Goal: Task Accomplishment & Management: Use online tool/utility

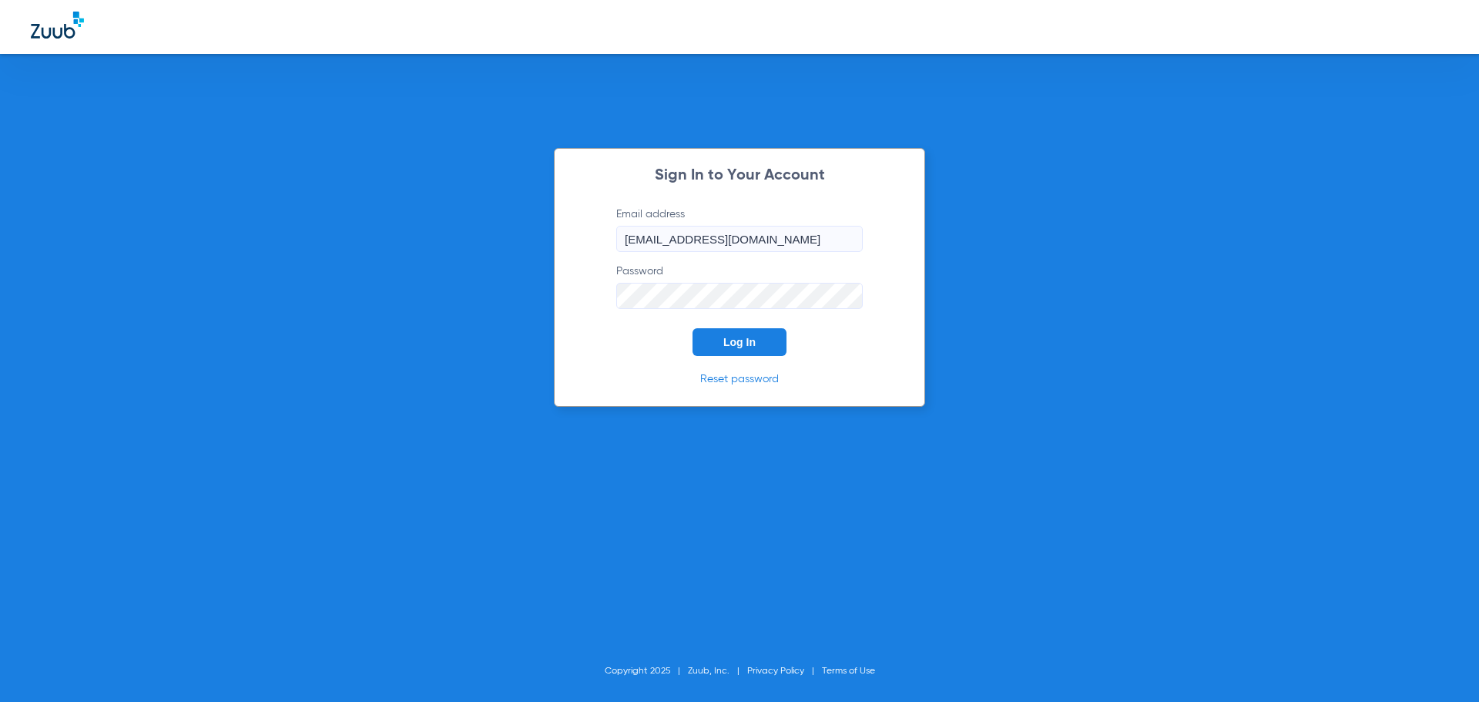
click at [738, 348] on button "Log In" at bounding box center [739, 342] width 94 height 28
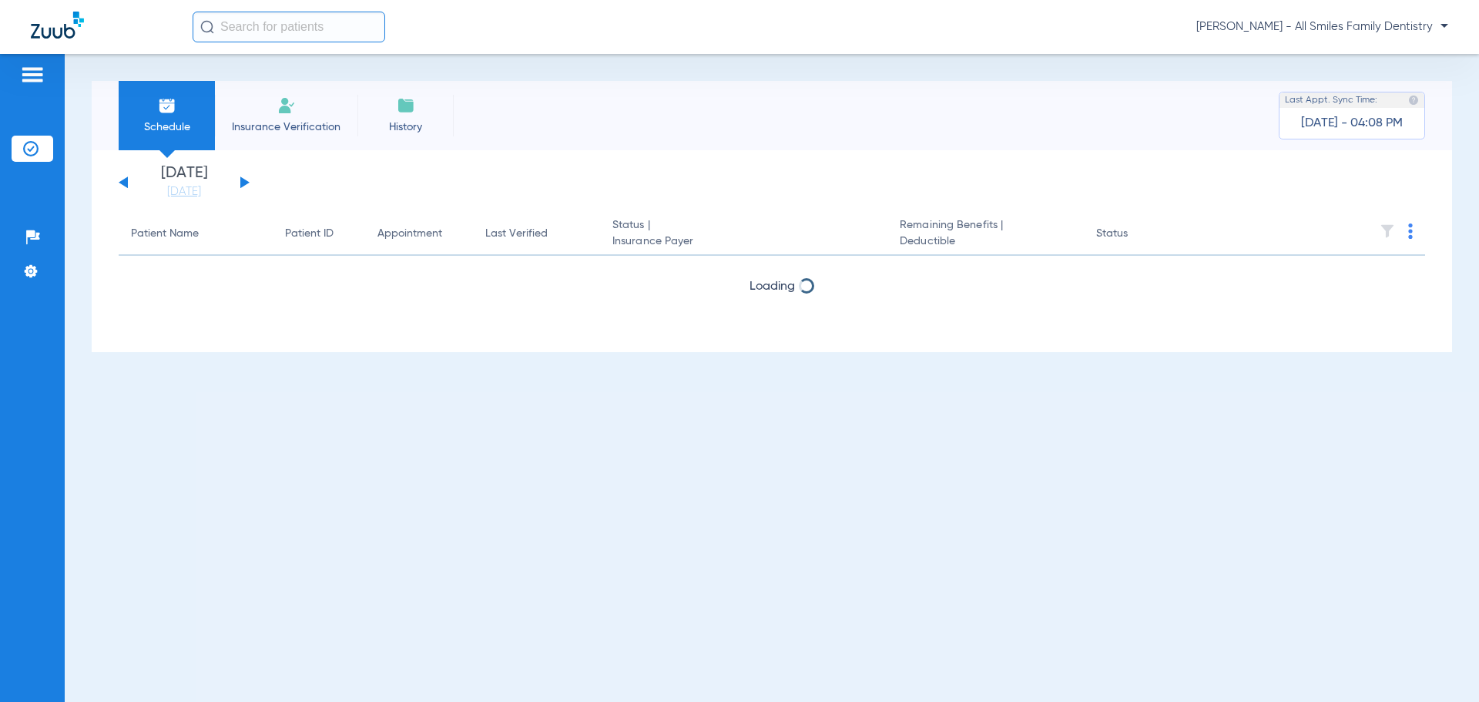
click at [246, 179] on div "[DATE] [DATE] [DATE] [DATE] [DATE] [DATE] [DATE] [DATE] [DATE] [DATE] [DATE] [D…" at bounding box center [184, 183] width 131 height 34
click at [241, 184] on button at bounding box center [244, 182] width 9 height 12
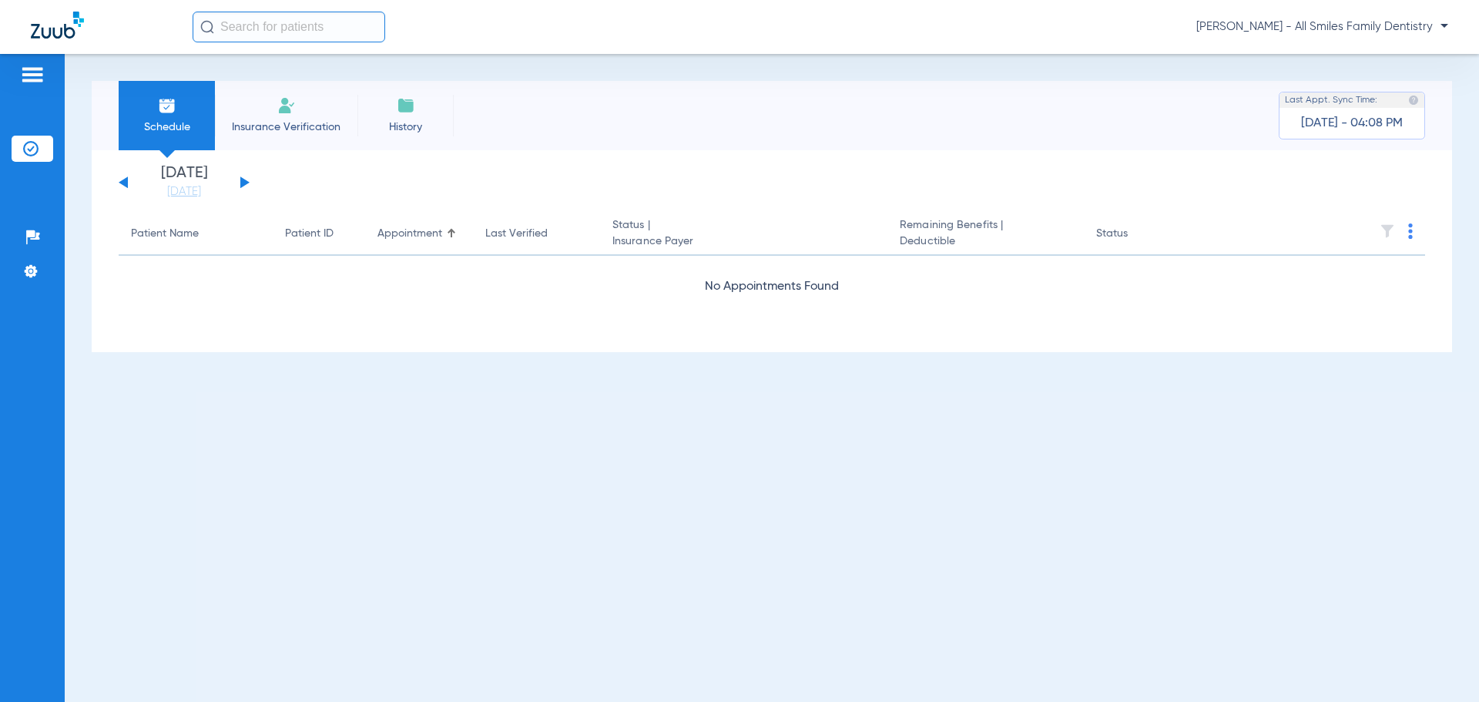
click at [243, 183] on button at bounding box center [244, 182] width 9 height 12
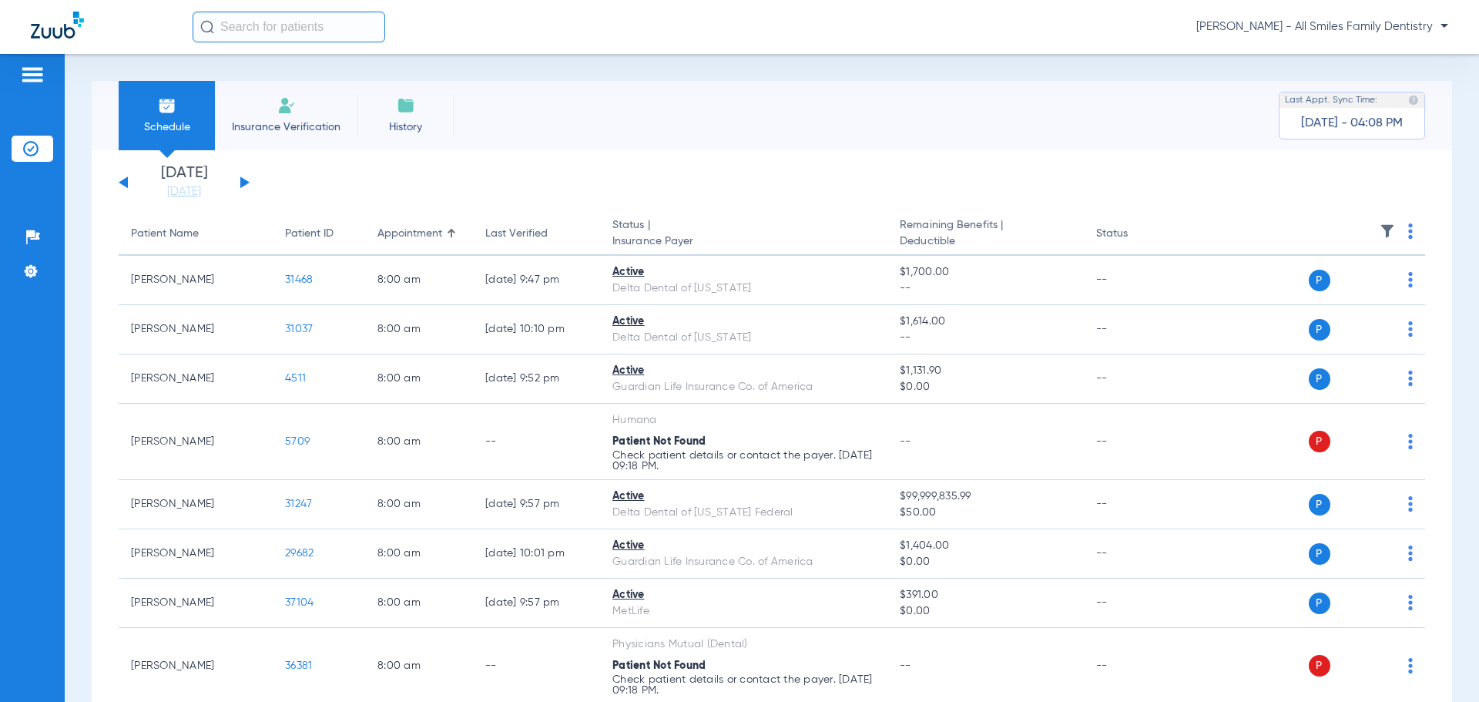
drag, startPoint x: 243, startPoint y: 183, endPoint x: 284, endPoint y: 199, distance: 44.9
click at [243, 183] on button at bounding box center [244, 182] width 9 height 12
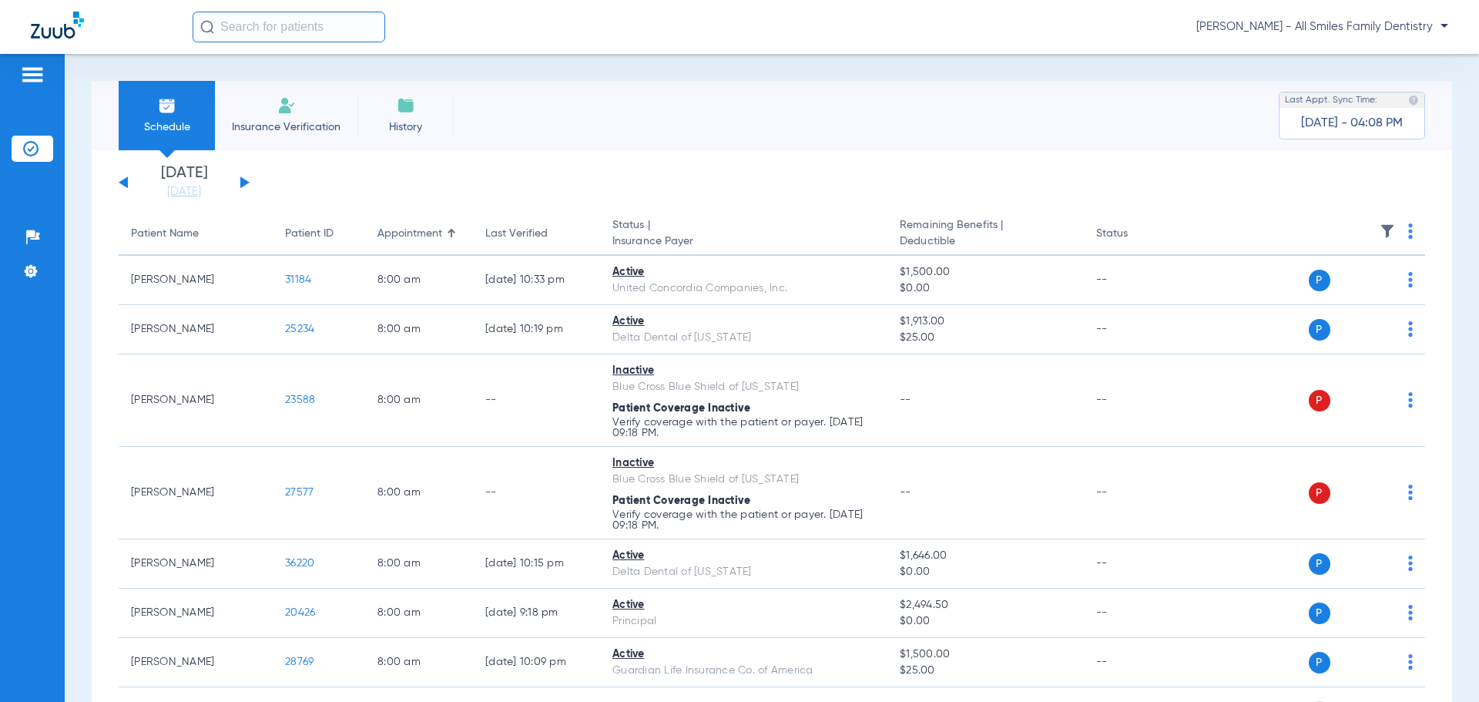
click at [122, 179] on div "[DATE] [DATE] [DATE] [DATE] [DATE] [DATE] [DATE] [DATE] [DATE] [DATE] [DATE] [D…" at bounding box center [184, 183] width 131 height 34
click at [125, 186] on div "[DATE] [DATE] [DATE] [DATE] [DATE] [DATE] [DATE] [DATE] [DATE] [DATE] [DATE] [D…" at bounding box center [184, 183] width 131 height 34
click at [129, 185] on div "[DATE] [DATE] [DATE] [DATE] [DATE] [DATE] [DATE] [DATE] [DATE] [DATE] [DATE] [D…" at bounding box center [184, 183] width 131 height 34
click at [120, 183] on button at bounding box center [123, 182] width 9 height 12
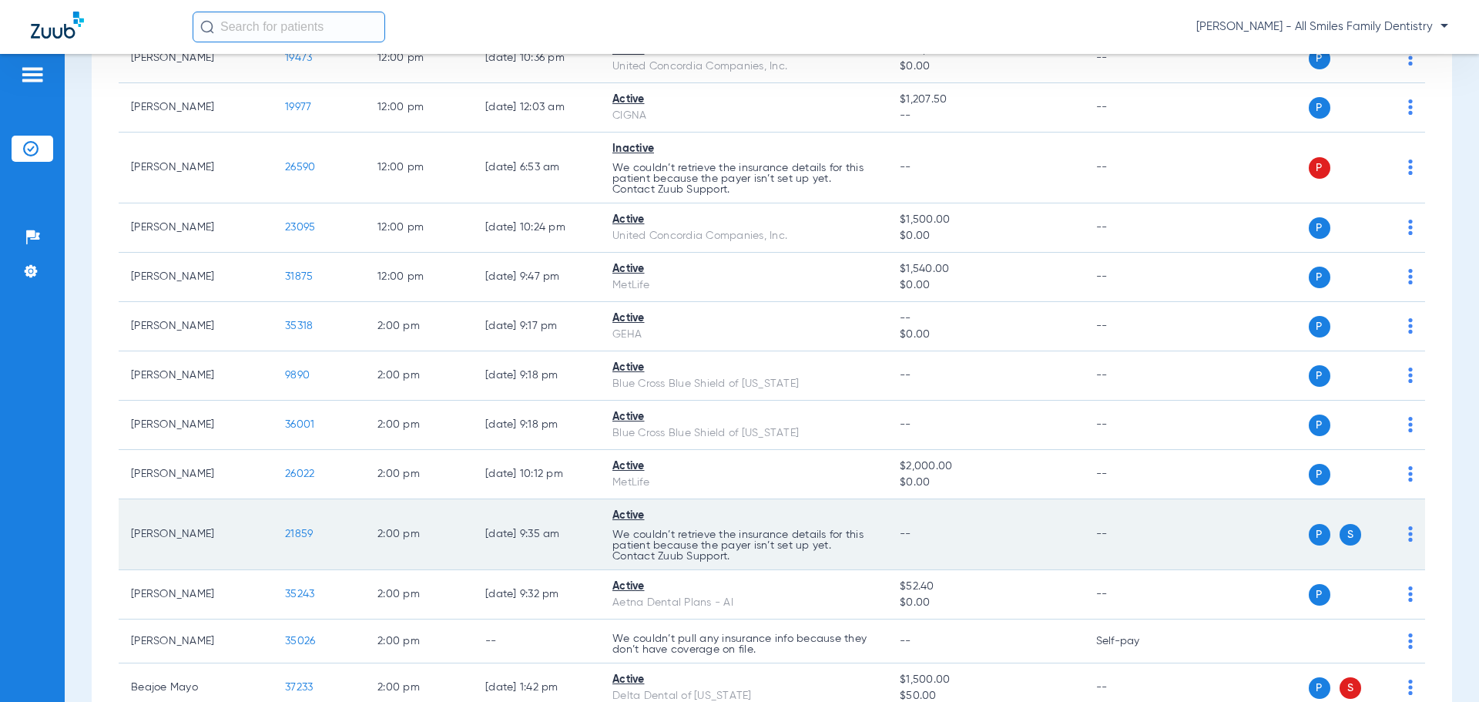
scroll to position [2388, 0]
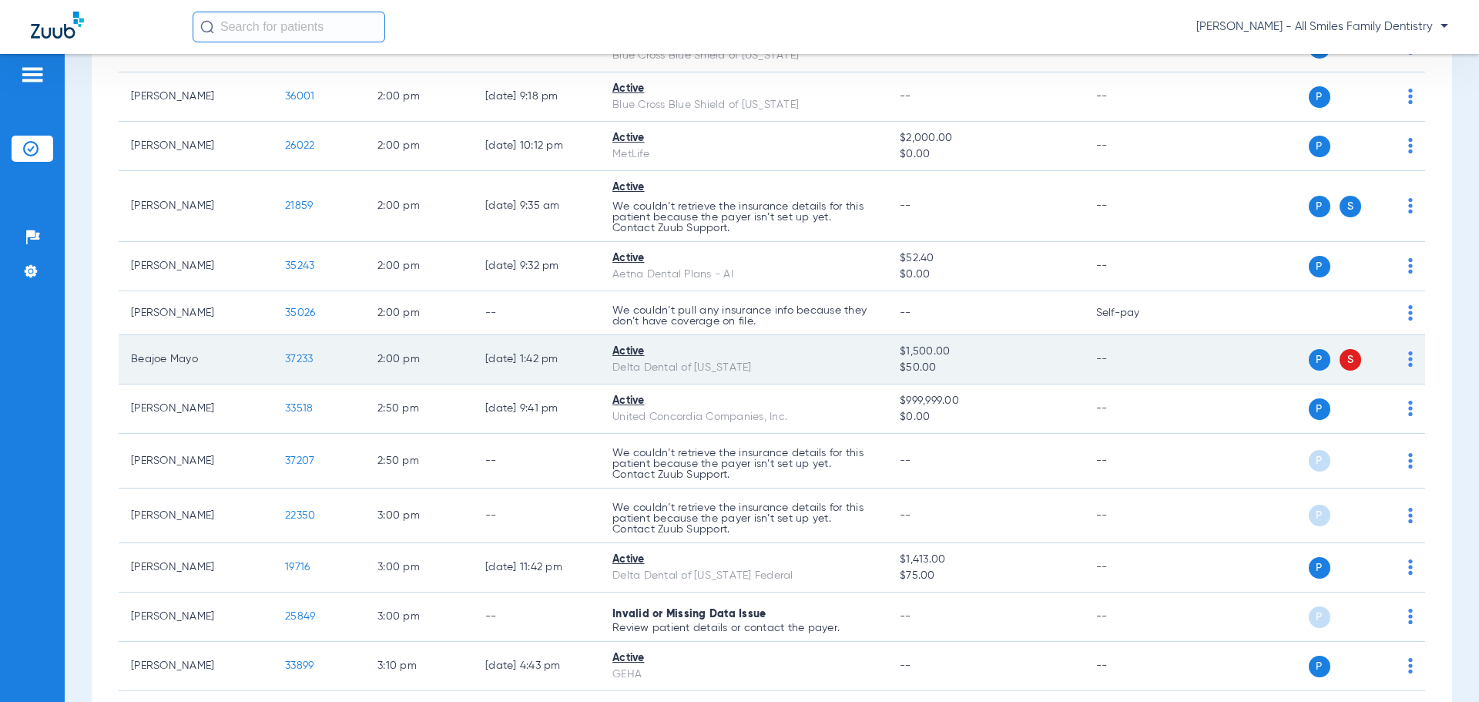
click at [1408, 361] on img at bounding box center [1410, 358] width 5 height 15
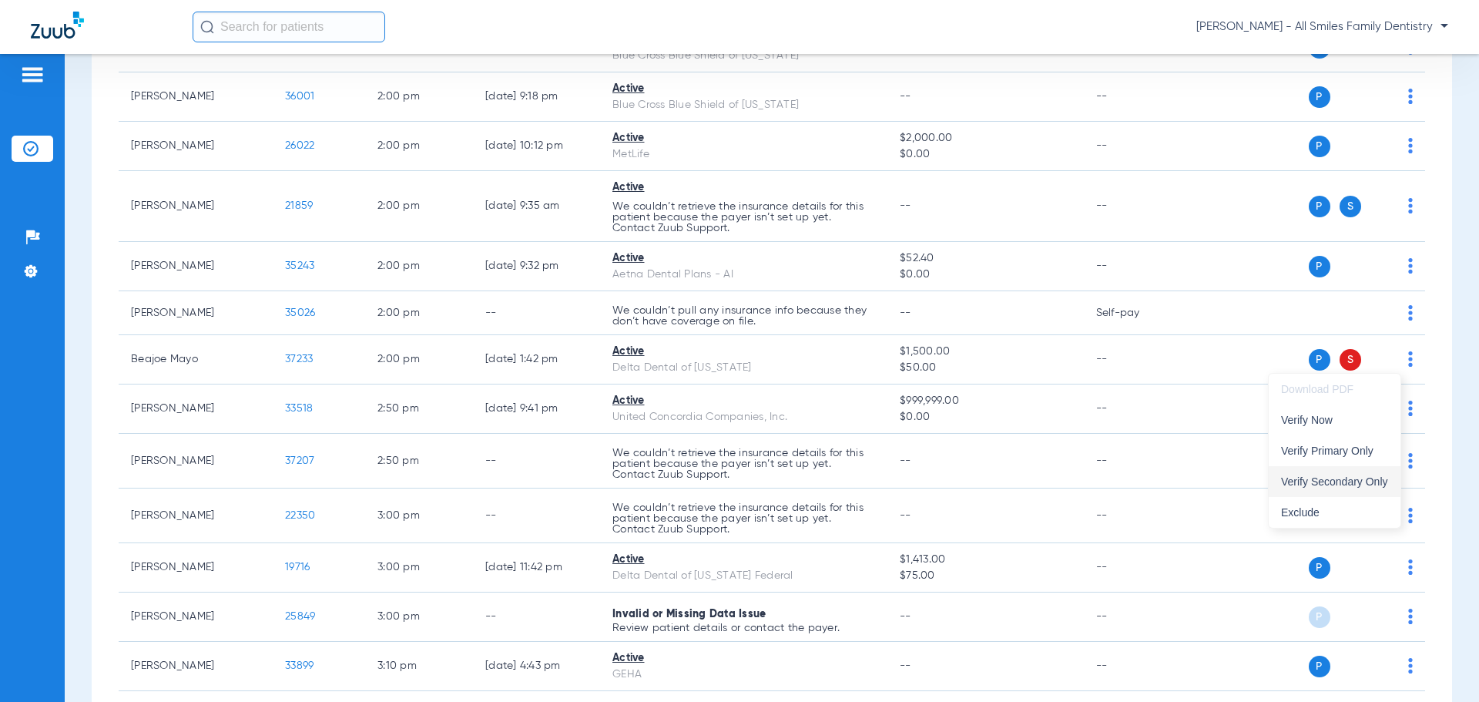
click at [1315, 485] on span "Verify Secondary Only" at bounding box center [1334, 481] width 107 height 11
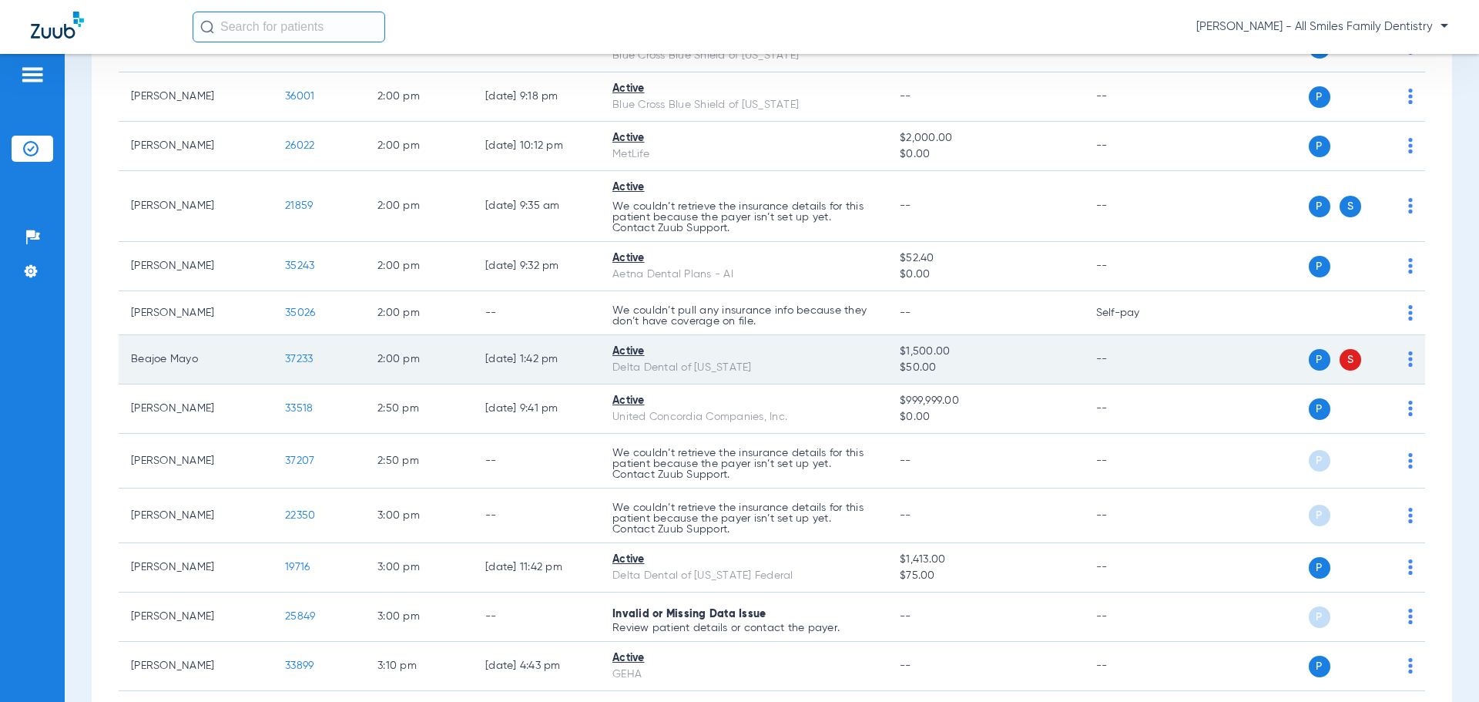
click at [312, 361] on span "37233" at bounding box center [299, 359] width 28 height 11
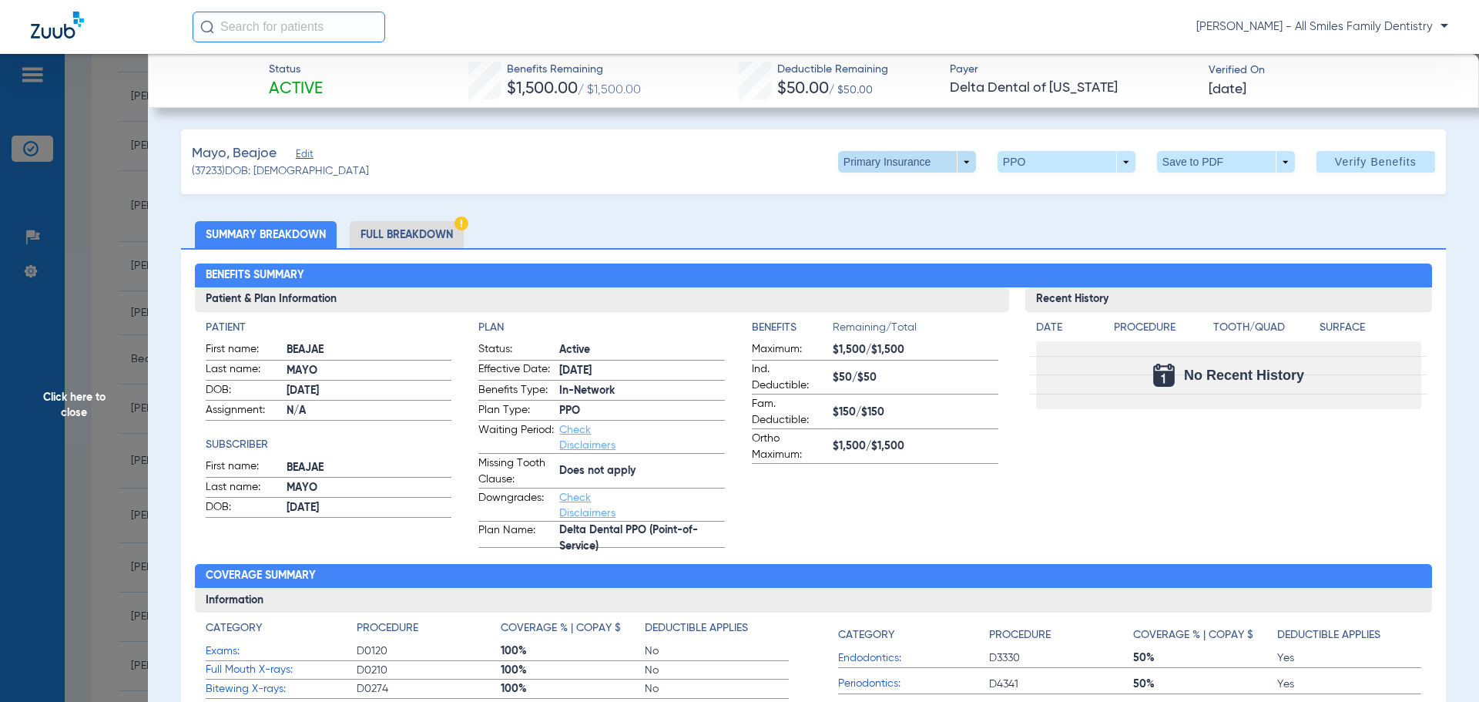
click at [888, 165] on span at bounding box center [906, 161] width 37 height 37
click at [882, 223] on span "Secondary Insurance" at bounding box center [891, 223] width 102 height 11
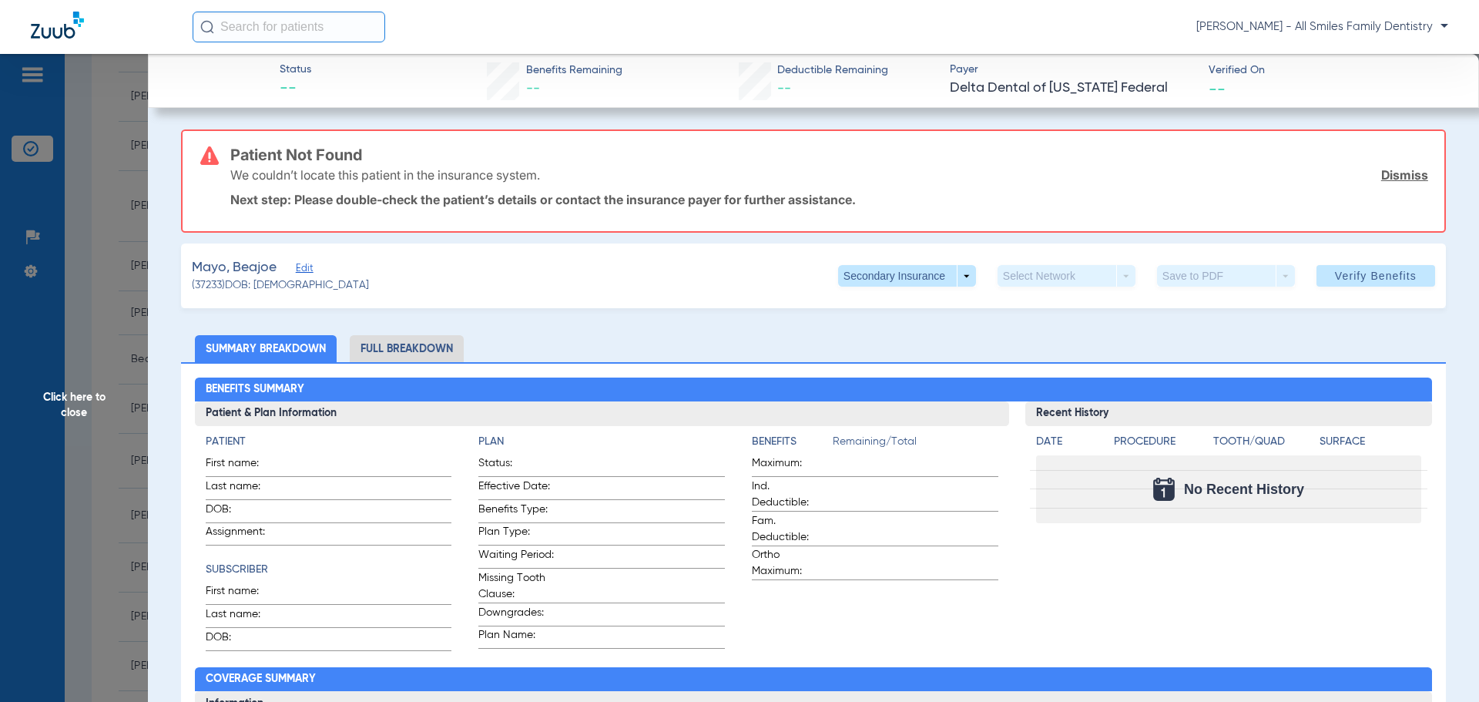
click at [302, 269] on span "Edit" at bounding box center [303, 270] width 14 height 15
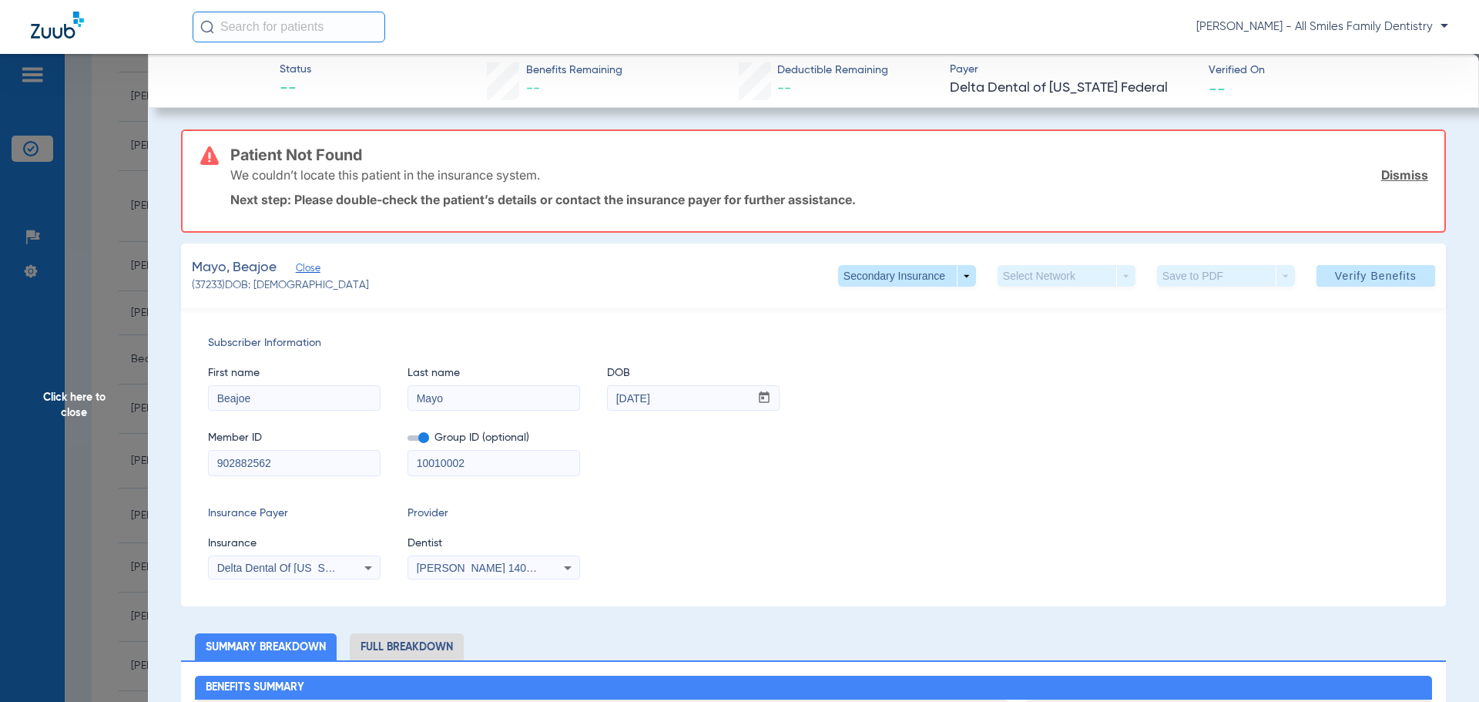
drag, startPoint x: 491, startPoint y: 468, endPoint x: 384, endPoint y: 468, distance: 106.3
click at [387, 469] on div "Member ID 902882562 Group ID (optional) 10010002" at bounding box center [813, 445] width 1211 height 59
drag, startPoint x: 688, startPoint y: 402, endPoint x: 557, endPoint y: 407, distance: 131.0
click at [558, 407] on div "First name [PERSON_NAME] Last name [PERSON_NAME] DOB mm / dd / yyyy [DATE]" at bounding box center [813, 380] width 1211 height 59
type input "[DATE]"
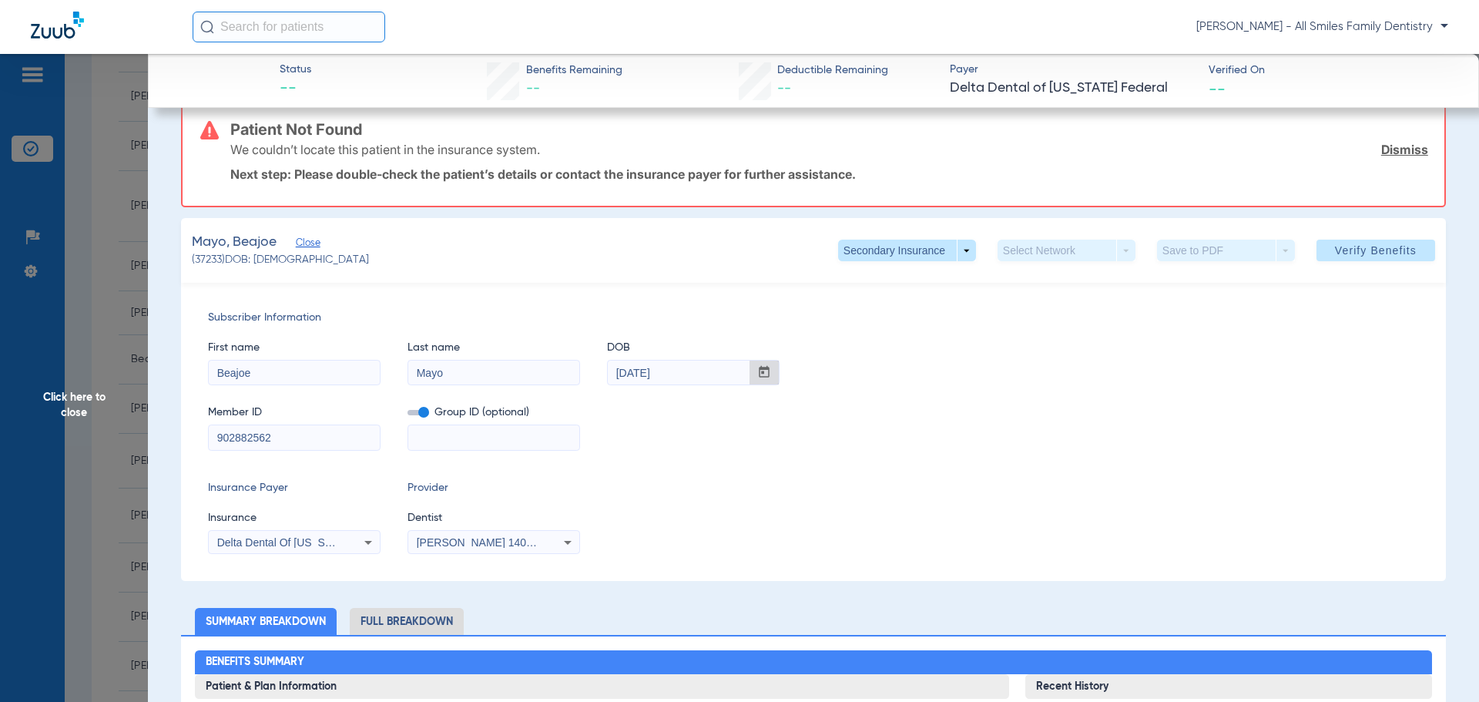
scroll to position [0, 0]
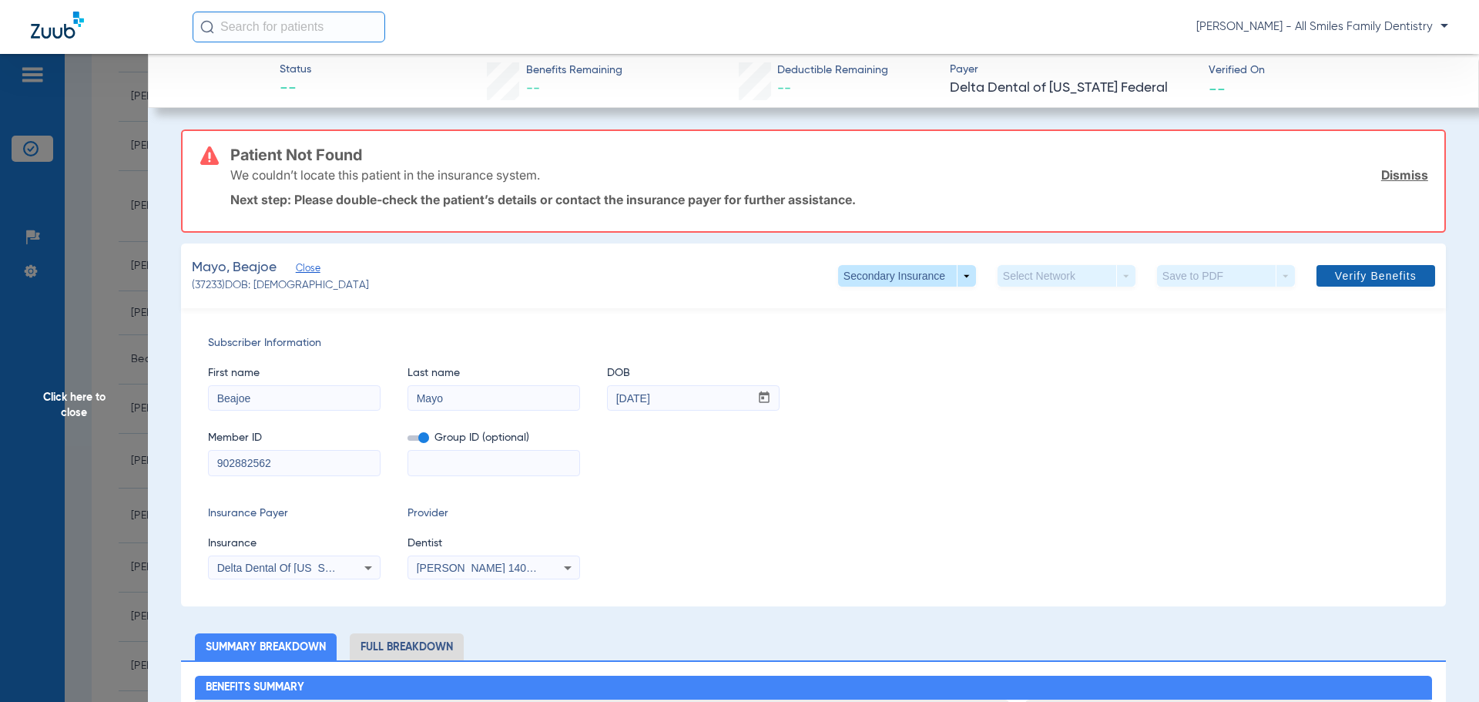
click at [1400, 282] on span "Verify Benefits" at bounding box center [1376, 276] width 82 height 12
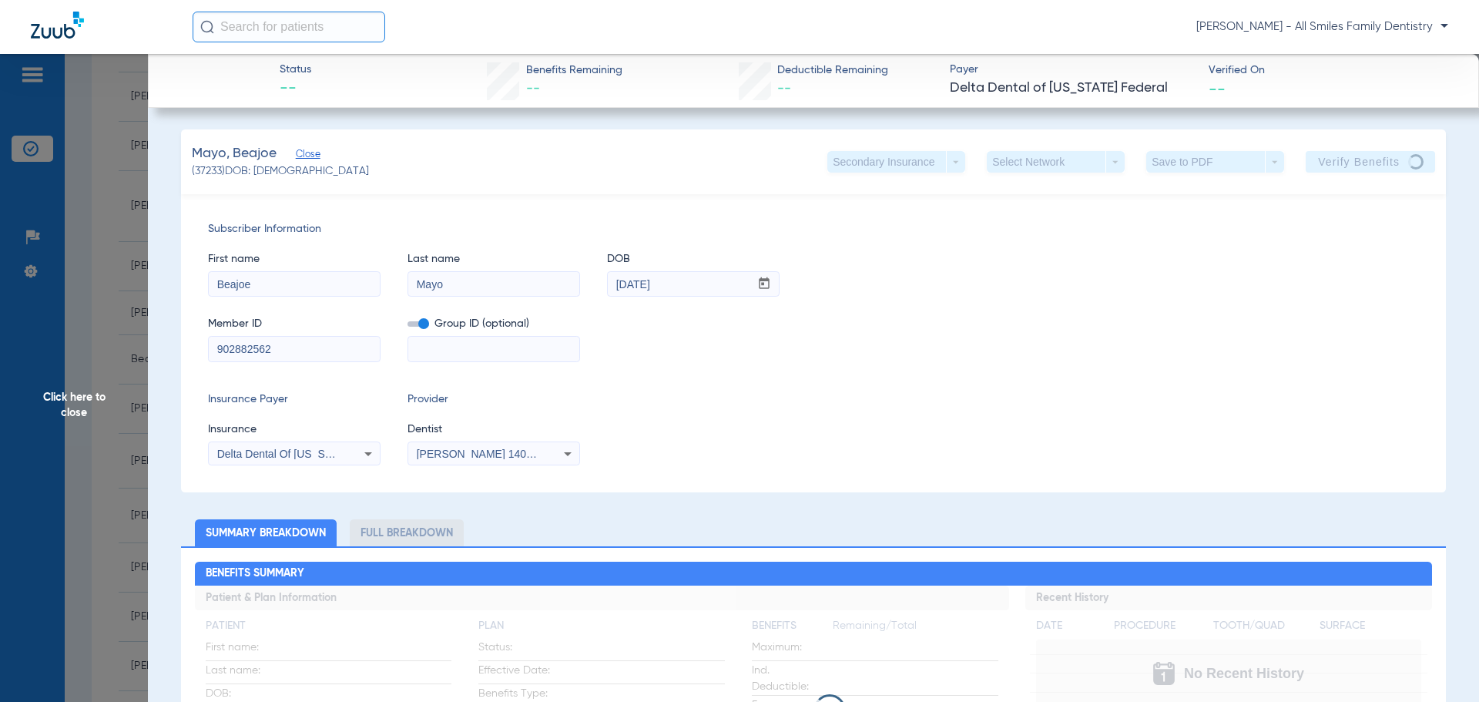
click at [72, 396] on span "Click here to close" at bounding box center [74, 405] width 148 height 702
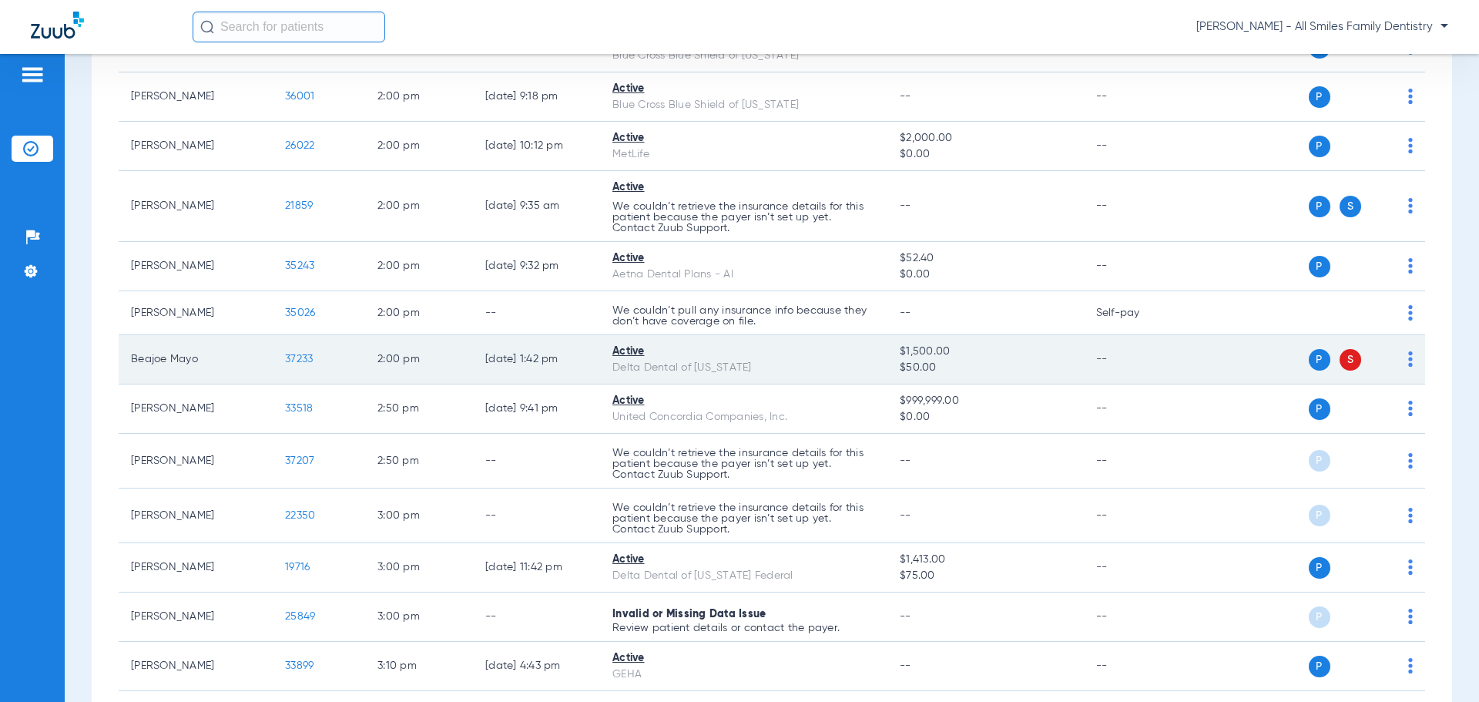
click at [1408, 360] on img at bounding box center [1410, 358] width 5 height 15
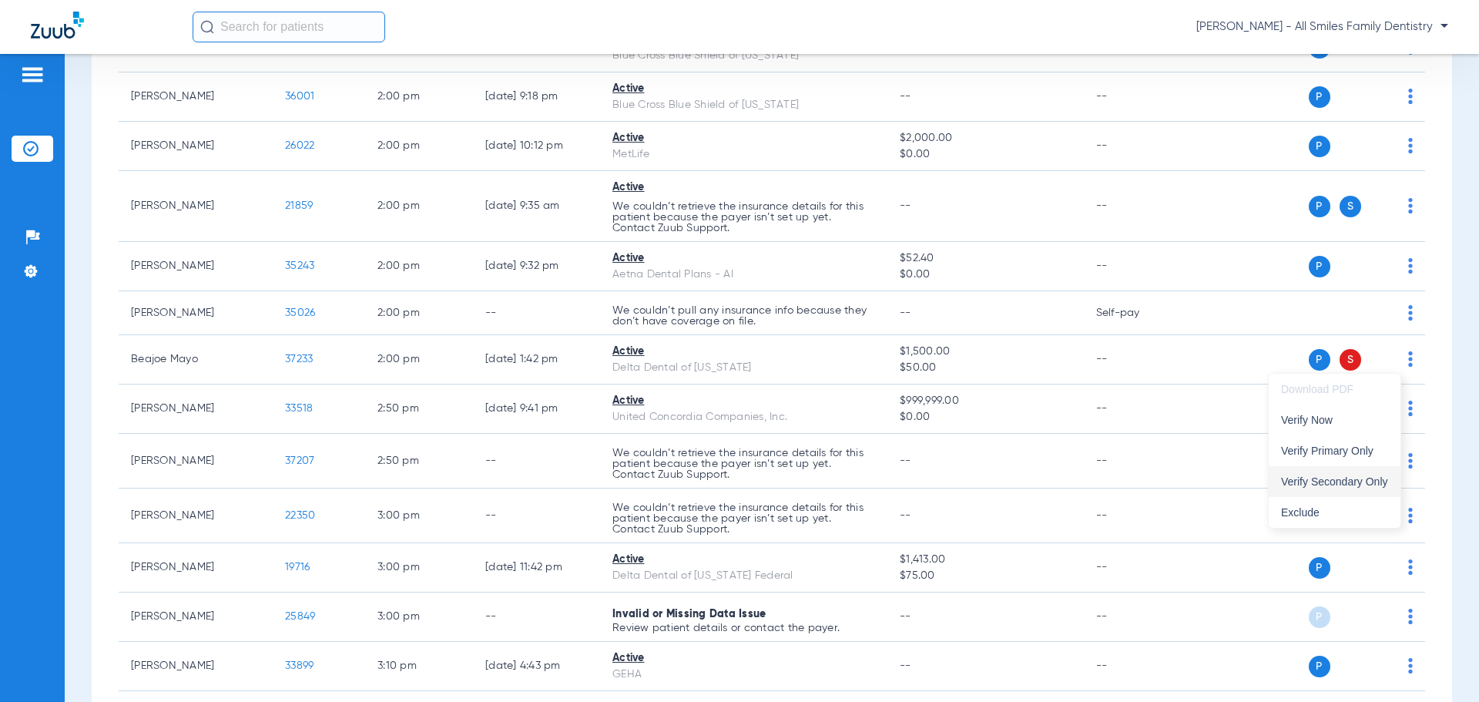
click at [1335, 482] on span "Verify Secondary Only" at bounding box center [1334, 481] width 107 height 11
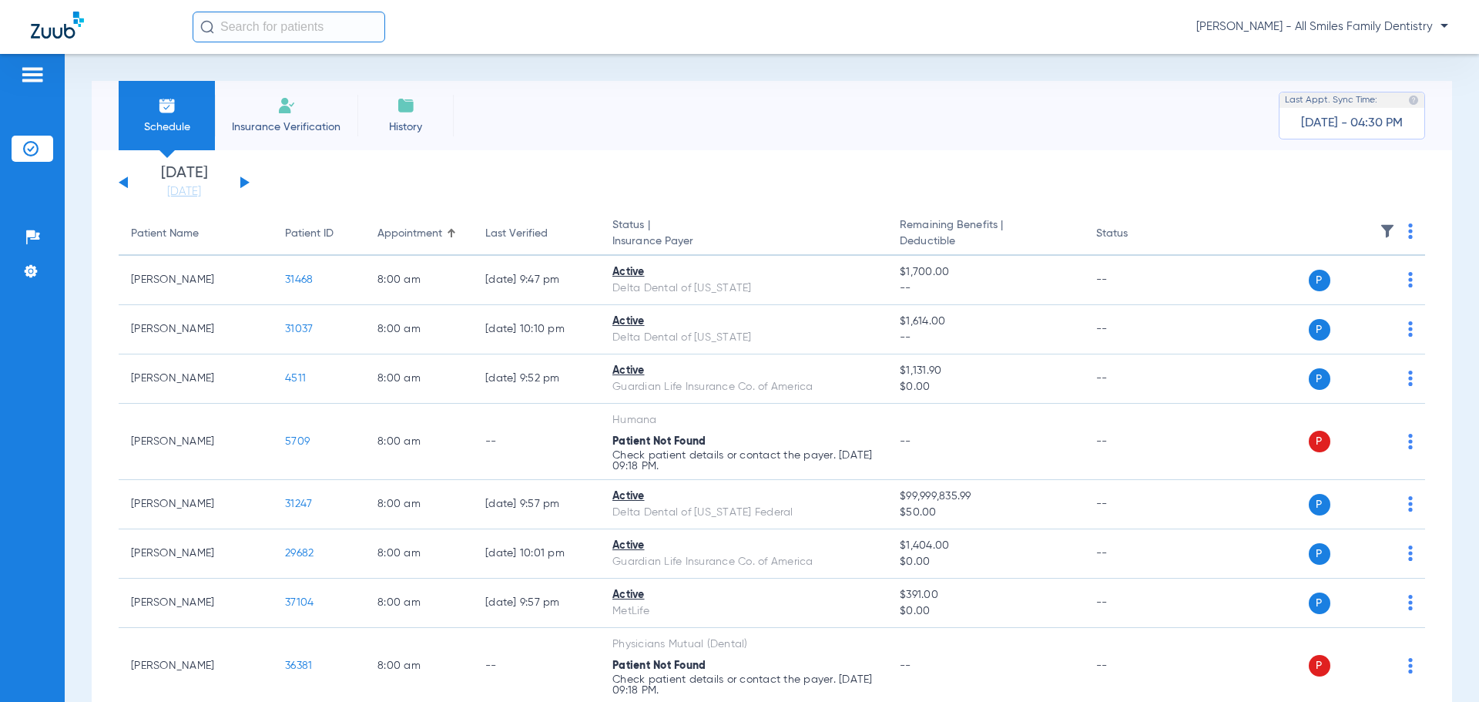
click at [236, 180] on div "[DATE] [DATE] [DATE] [DATE] [DATE] [DATE] [DATE] [DATE] [DATE] [DATE] [DATE] [D…" at bounding box center [184, 183] width 131 height 34
click at [243, 178] on div "[DATE] [DATE] [DATE] [DATE] [DATE] [DATE] [DATE] [DATE] [DATE] [DATE] [DATE] [D…" at bounding box center [184, 183] width 131 height 34
click at [241, 184] on button at bounding box center [244, 182] width 9 height 12
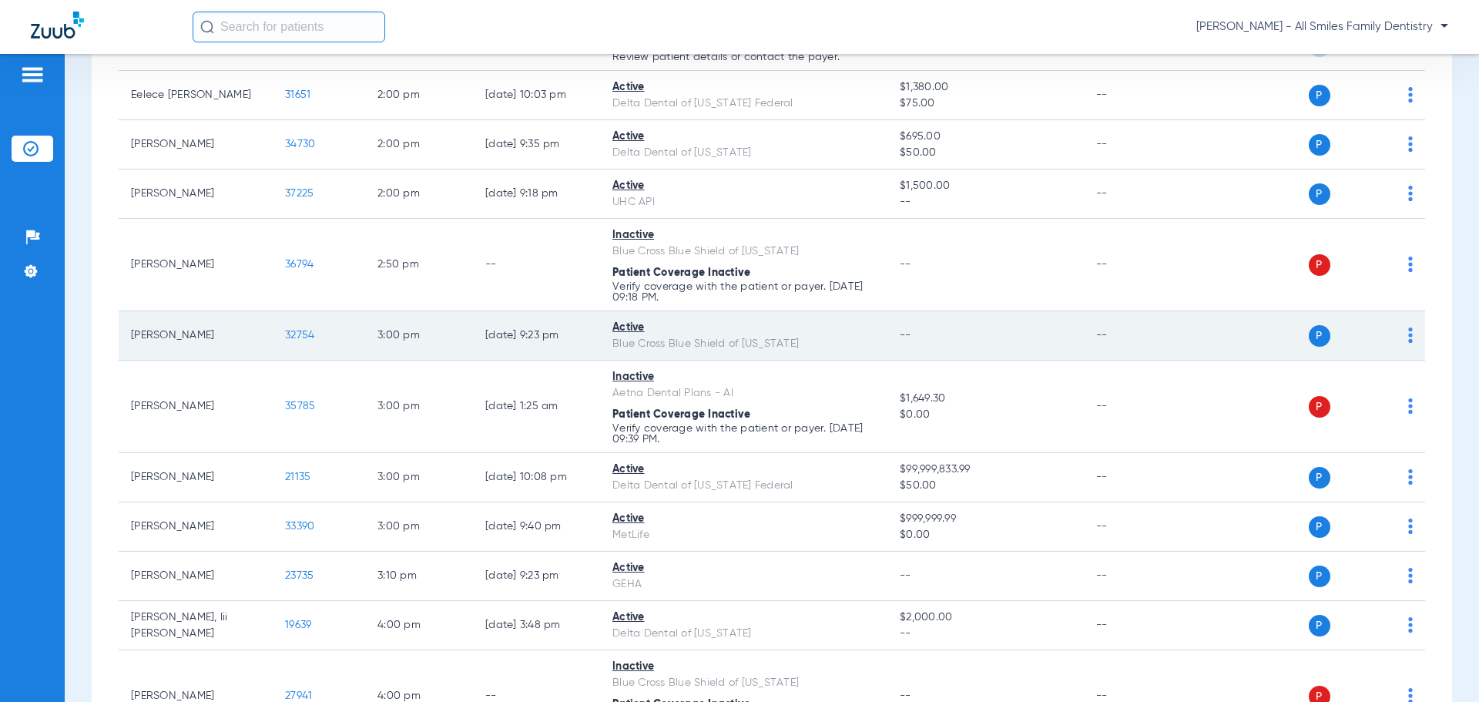
scroll to position [2922, 0]
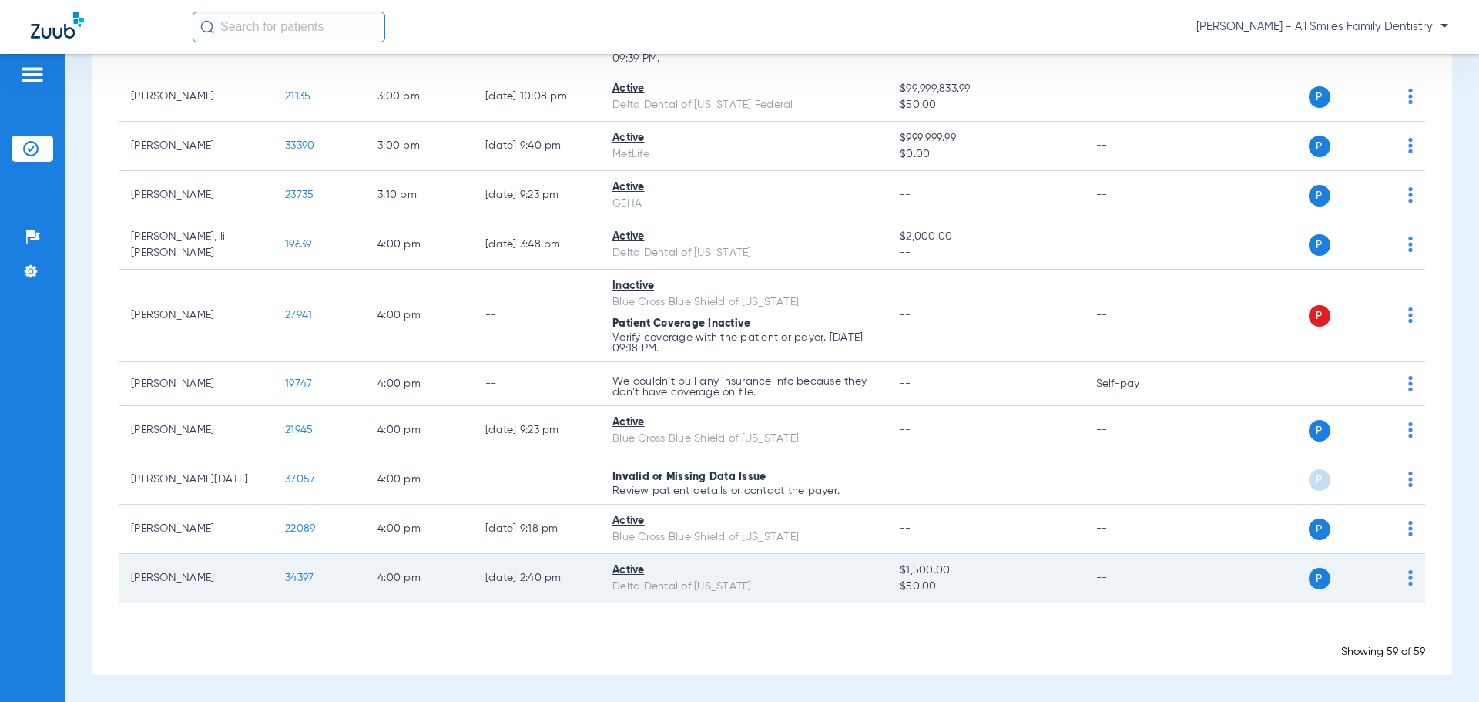
click at [290, 579] on span "34397" at bounding box center [299, 577] width 28 height 11
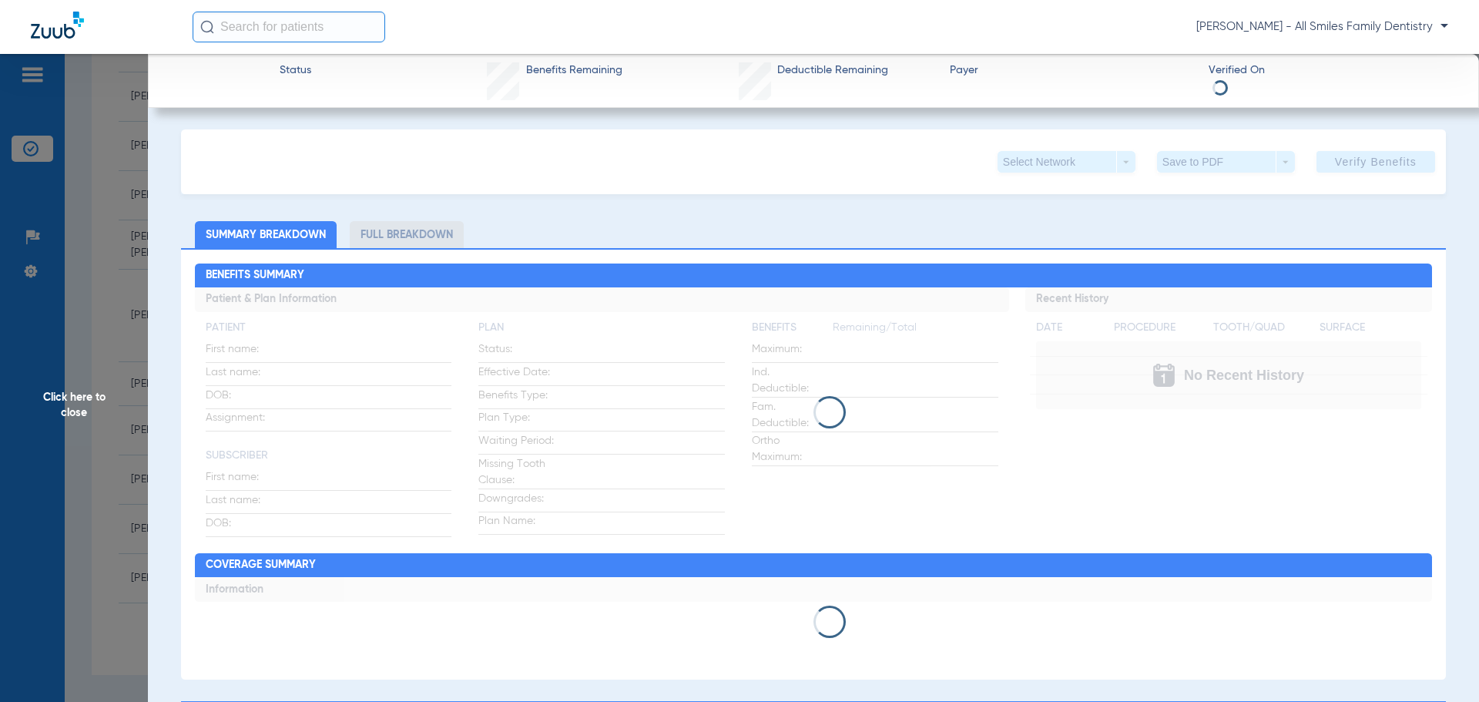
click at [69, 399] on span "Click here to close" at bounding box center [74, 405] width 148 height 702
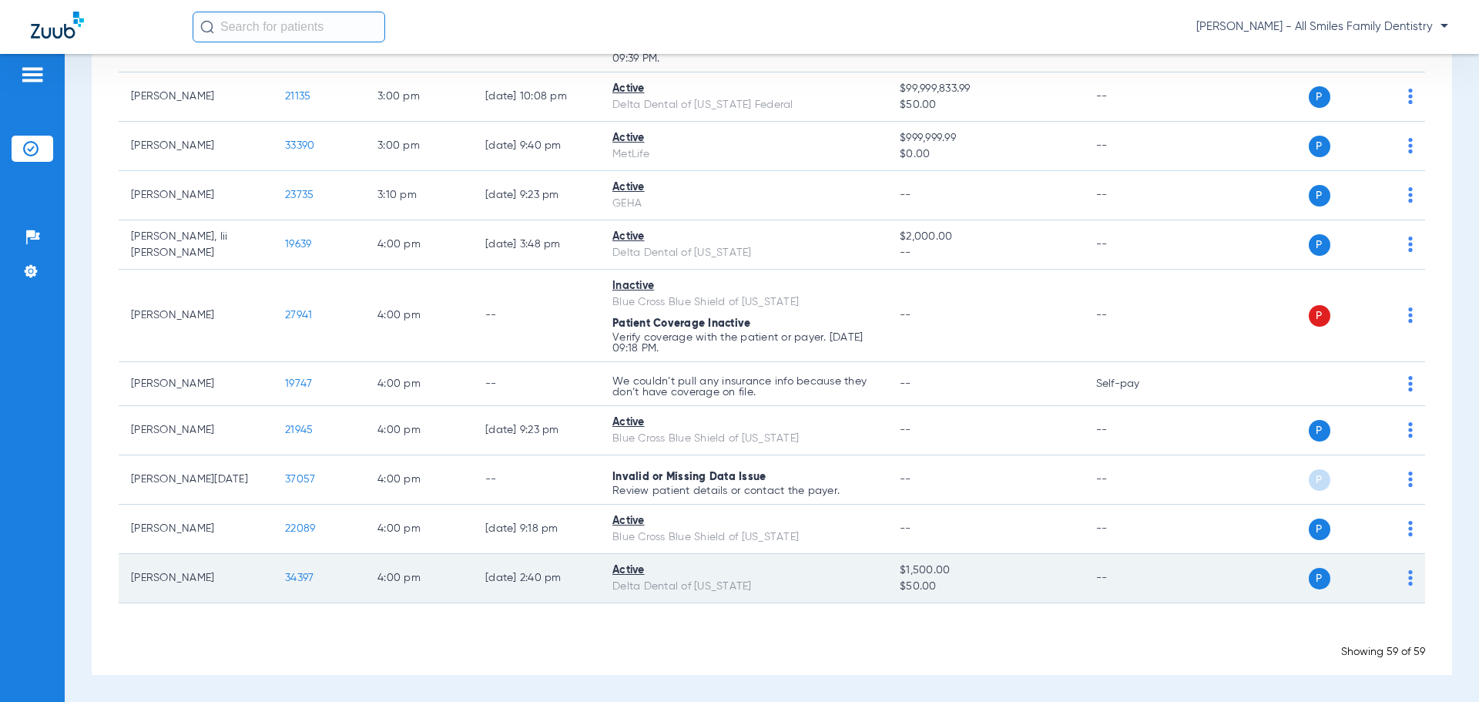
click at [1402, 576] on td "P S" at bounding box center [1307, 578] width 238 height 49
click at [1408, 578] on img at bounding box center [1410, 577] width 5 height 15
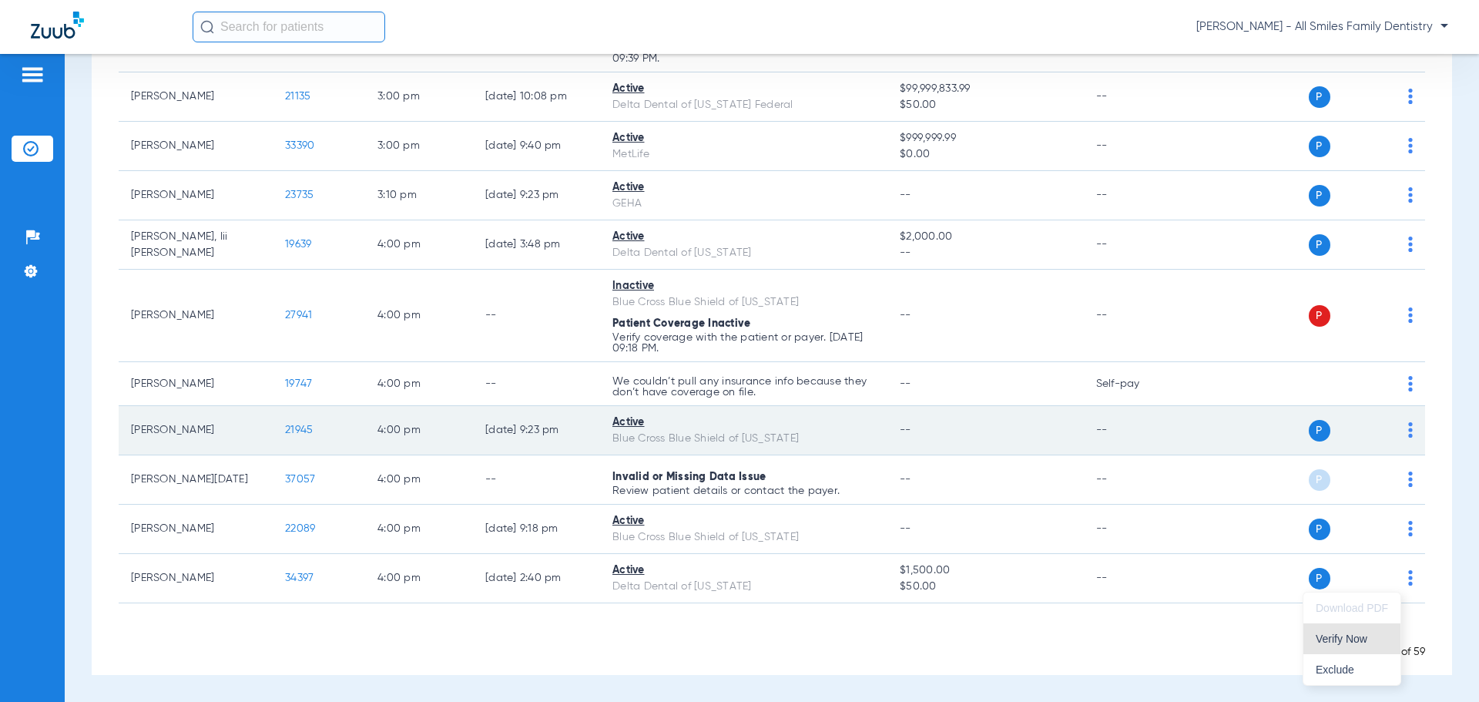
drag, startPoint x: 1341, startPoint y: 635, endPoint x: 1091, endPoint y: 416, distance: 332.4
click at [1340, 635] on span "Verify Now" at bounding box center [1352, 638] width 72 height 11
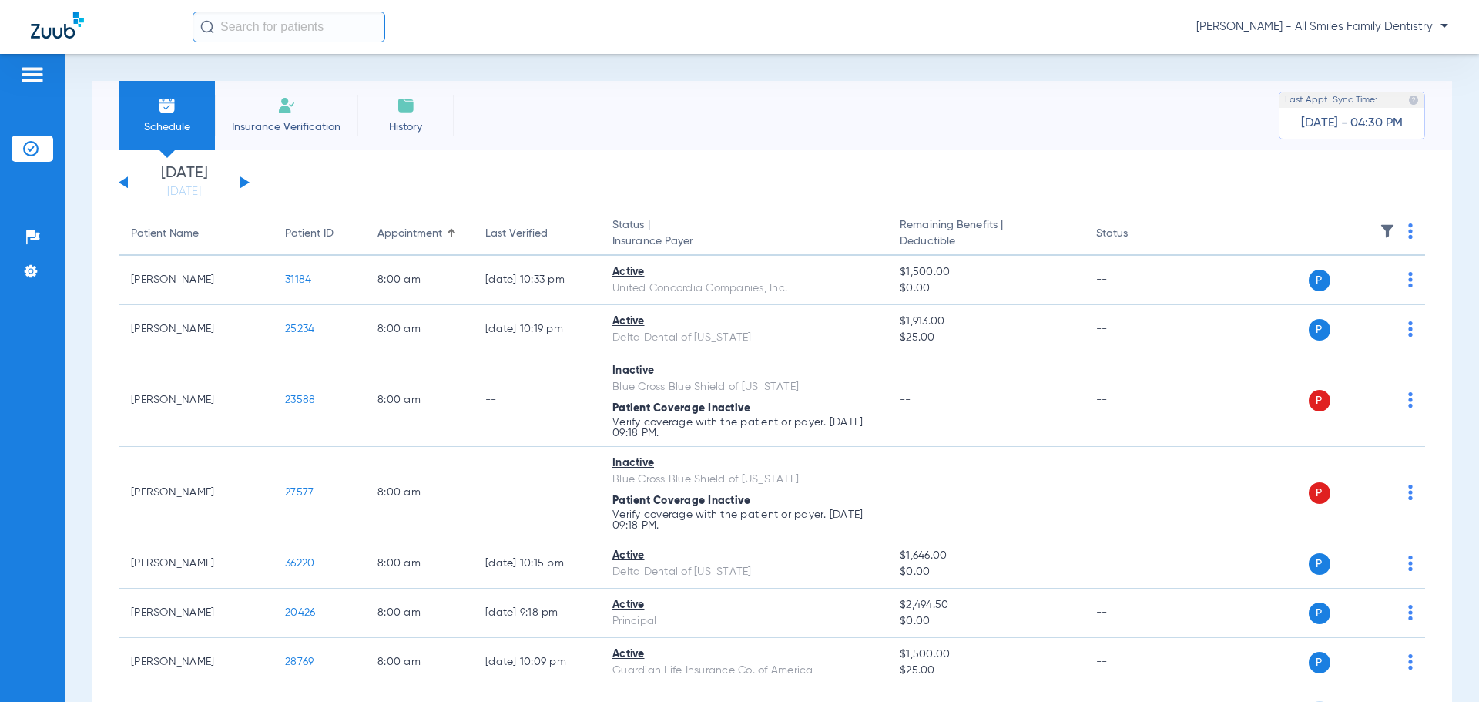
click at [243, 186] on button at bounding box center [244, 182] width 9 height 12
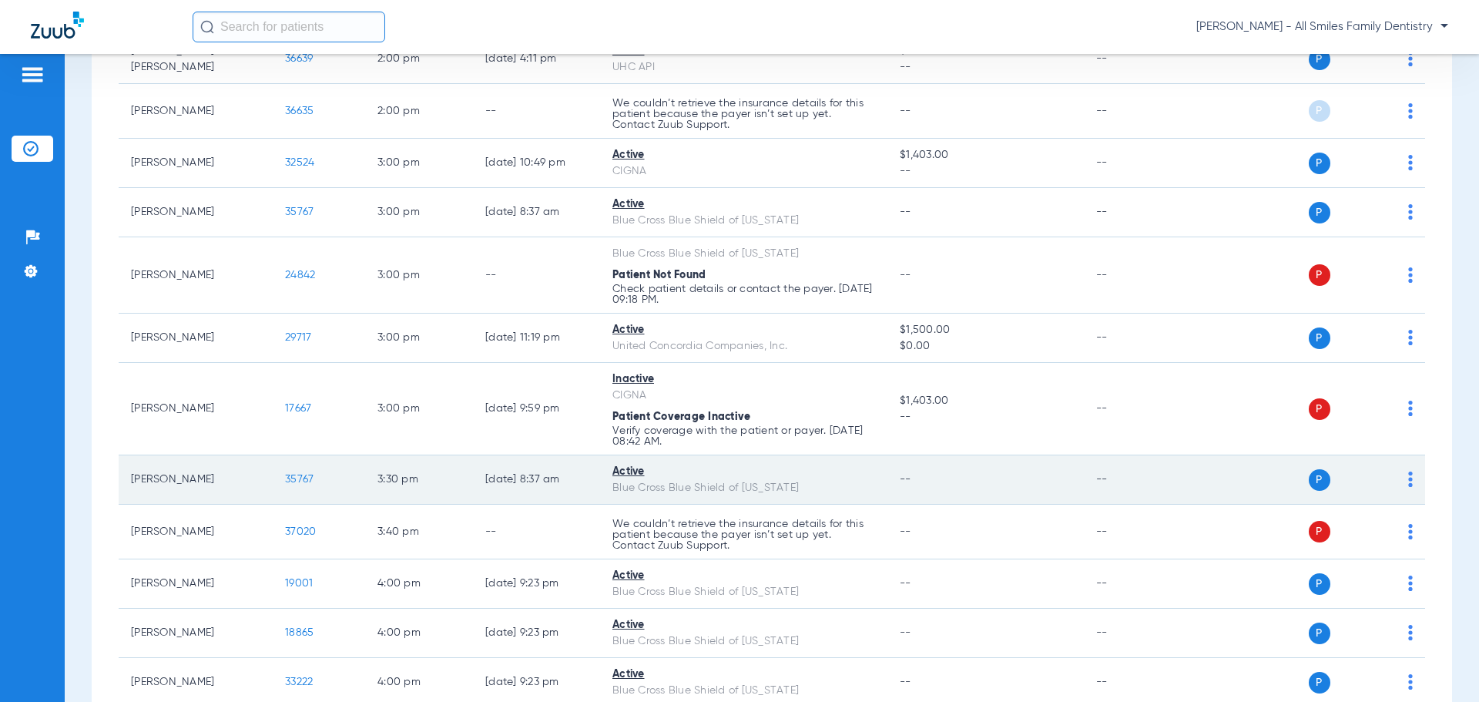
scroll to position [1617, 0]
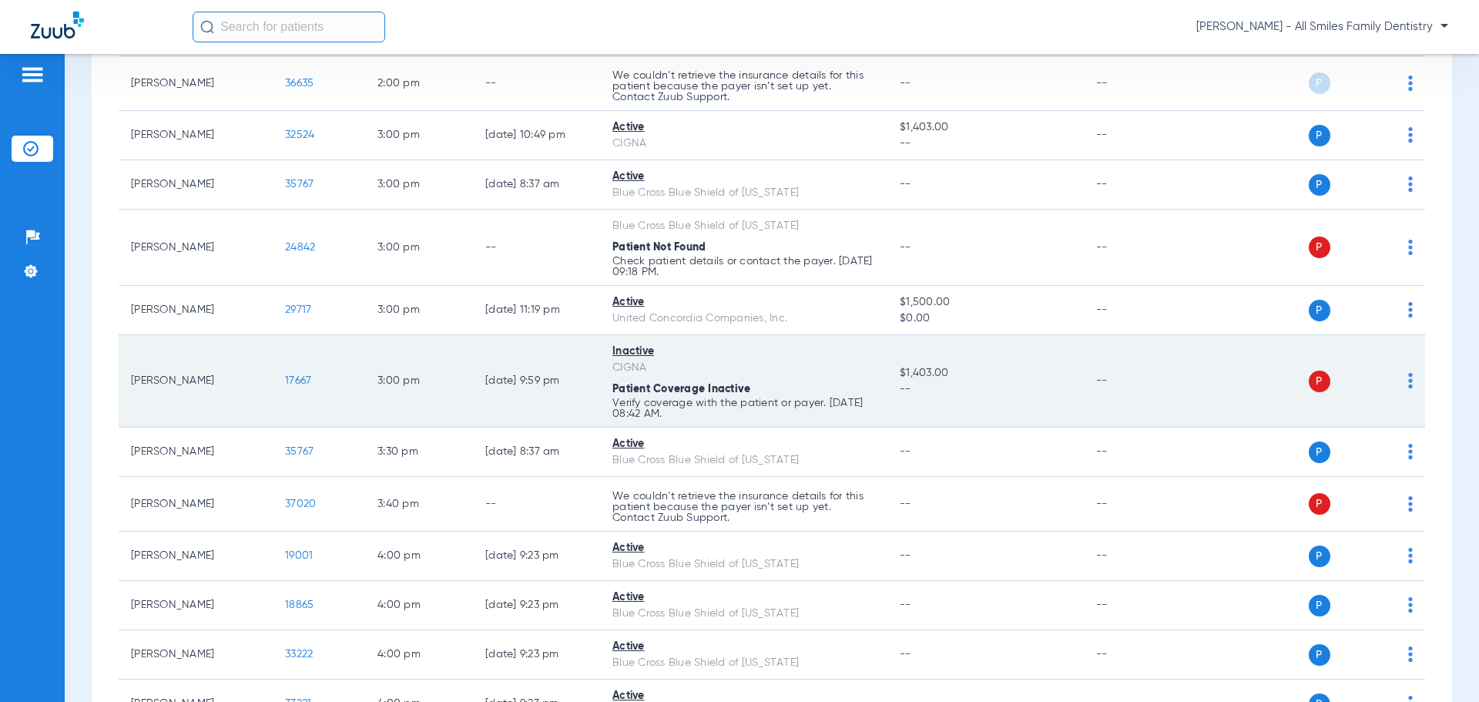
click at [1396, 384] on div "P S" at bounding box center [1301, 381] width 226 height 22
click at [1402, 381] on td "P S" at bounding box center [1307, 381] width 238 height 92
click at [1408, 382] on img at bounding box center [1410, 380] width 5 height 15
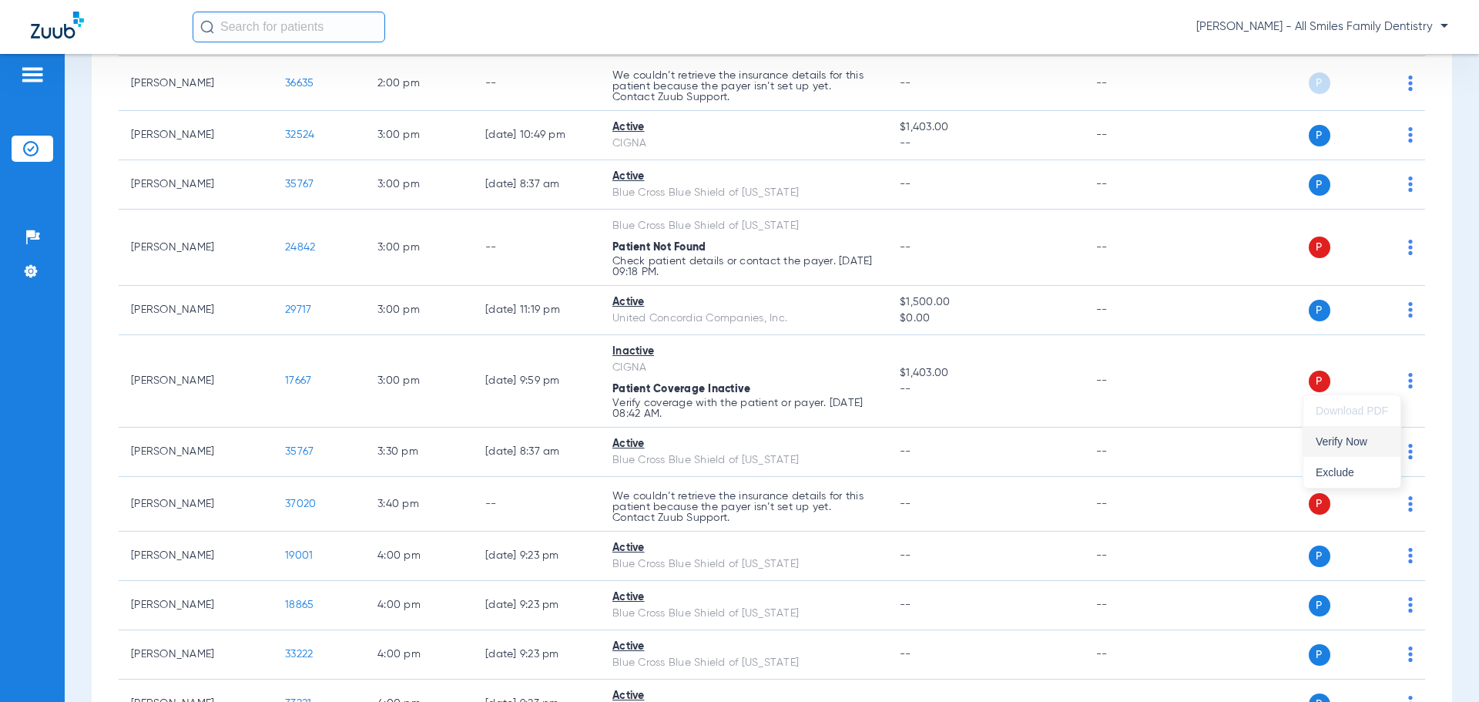
click at [1343, 446] on span "Verify Now" at bounding box center [1352, 441] width 72 height 11
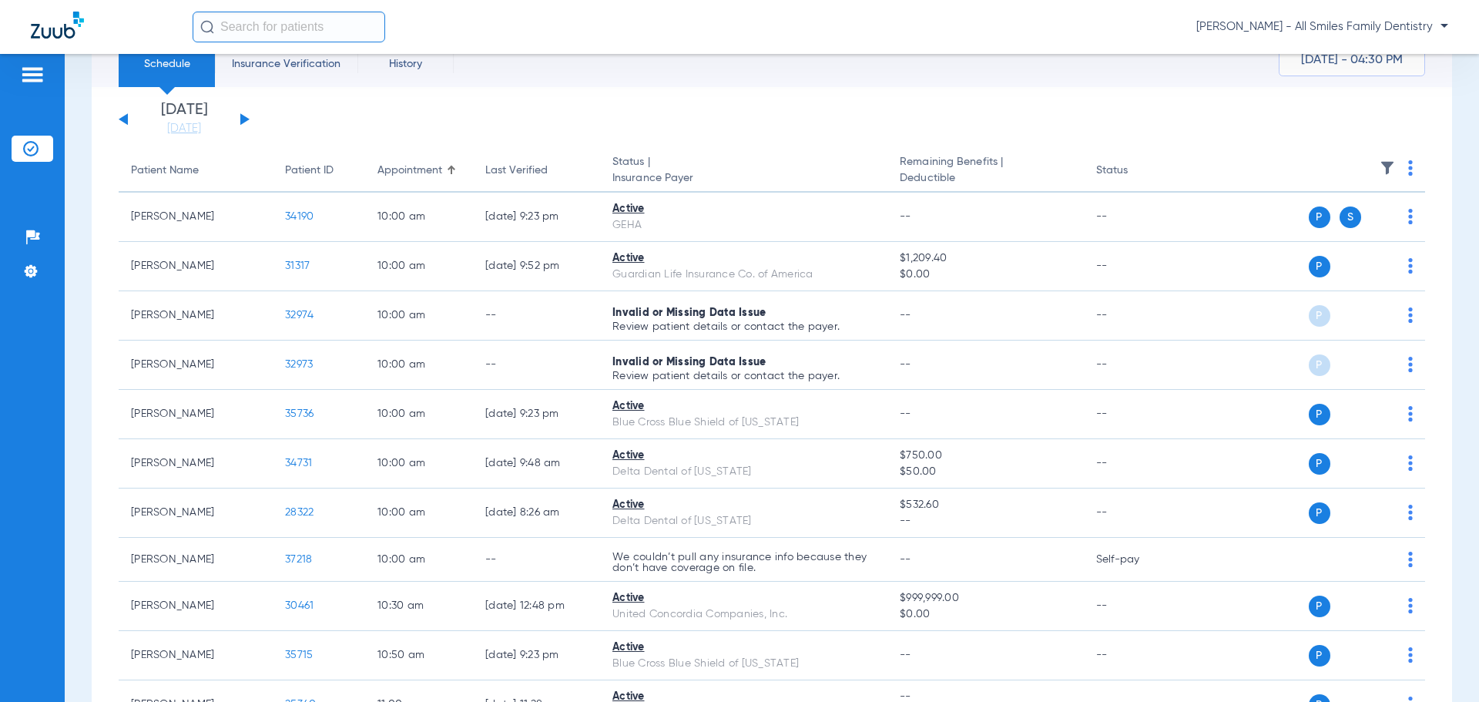
scroll to position [0, 0]
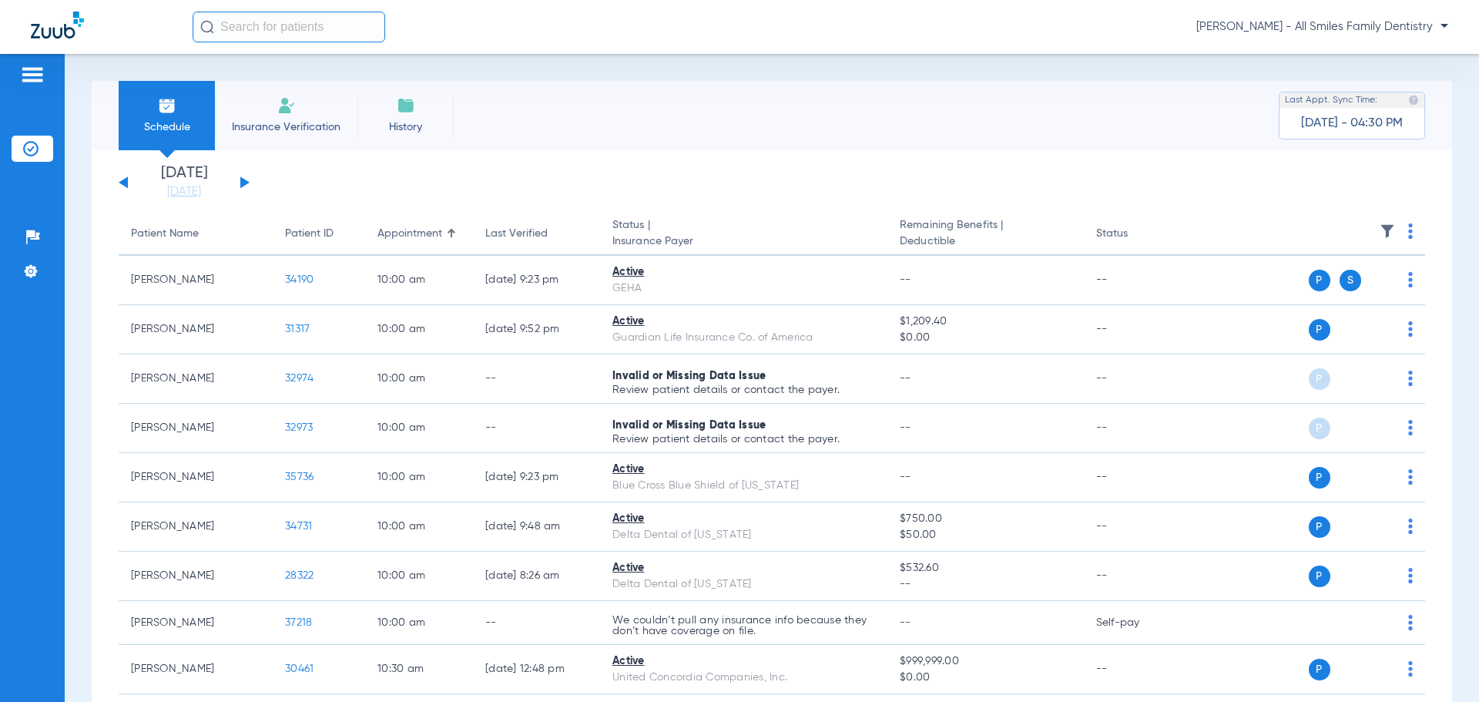
click at [246, 183] on button at bounding box center [244, 182] width 9 height 12
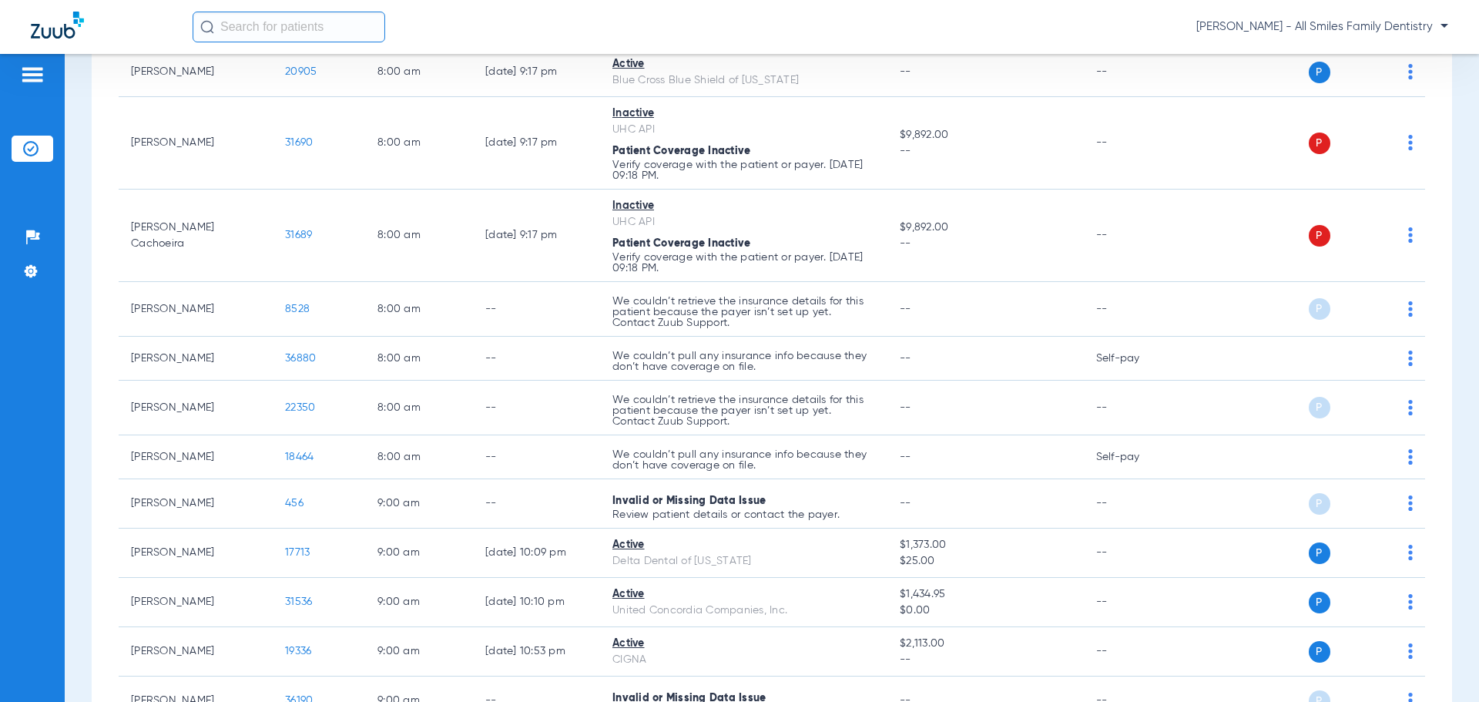
scroll to position [231, 0]
